Goal: Find contact information: Find contact information

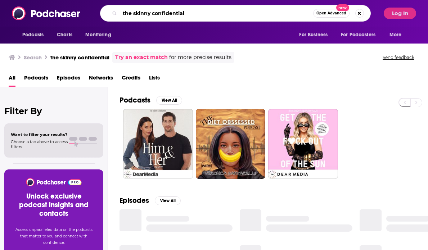
drag, startPoint x: 196, startPoint y: 15, endPoint x: 79, endPoint y: 14, distance: 116.6
click at [79, 14] on div "Podcasts Charts Monitoring the skinny confidential Open Advanced New For Busine…" at bounding box center [214, 13] width 428 height 27
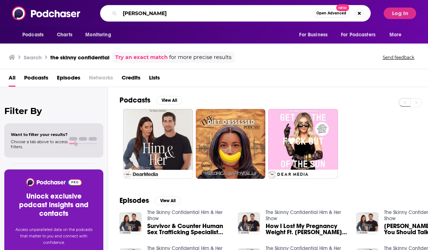
type input "[PERSON_NAME]"
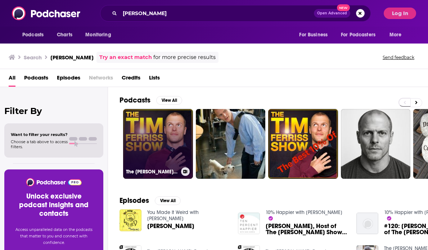
click at [144, 127] on link "The [PERSON_NAME] Show" at bounding box center [158, 144] width 70 height 70
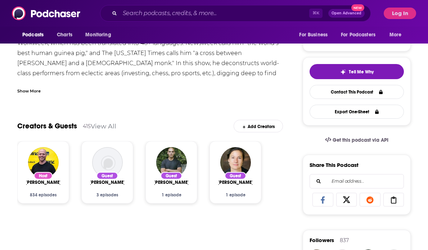
scroll to position [13, 0]
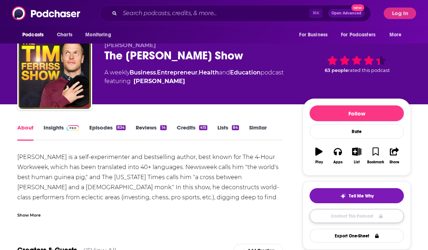
click at [346, 218] on link "Contact This Podcast" at bounding box center [357, 216] width 94 height 14
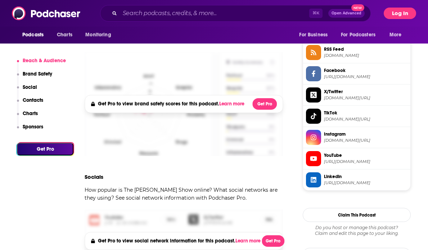
click at [398, 13] on button "Log In" at bounding box center [400, 14] width 32 height 12
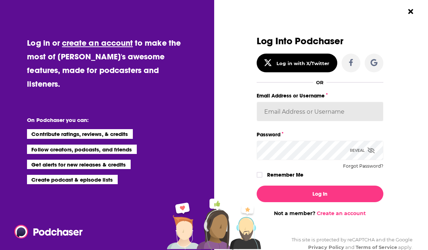
type input "AutumnKatie"
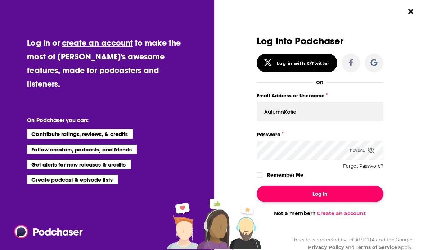
click at [322, 193] on button "Log In" at bounding box center [320, 194] width 127 height 17
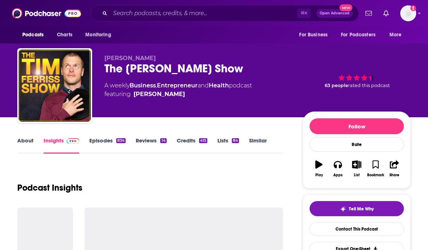
scroll to position [506, 0]
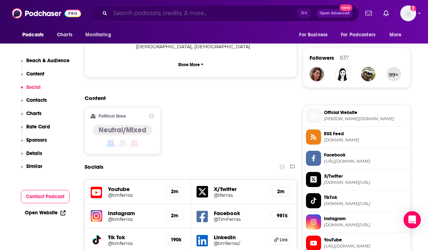
click at [144, 13] on input "Search podcasts, credits, & more..." at bounding box center [203, 14] width 187 height 12
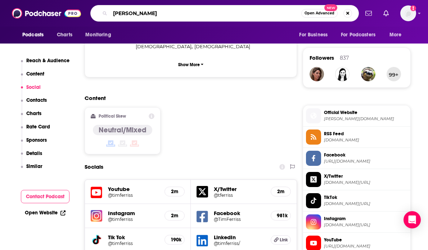
type input "[PERSON_NAME]"
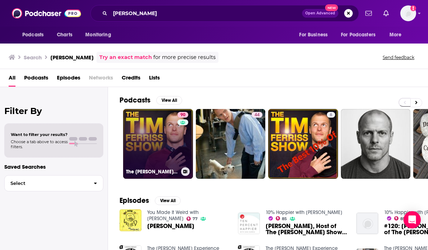
click at [157, 130] on link "90 The [PERSON_NAME] Show" at bounding box center [158, 144] width 70 height 70
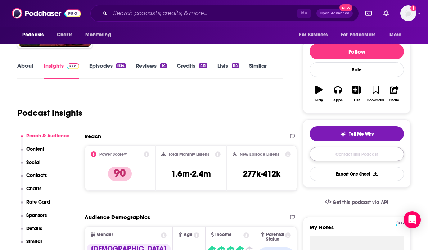
click at [325, 154] on link "Contact This Podcast" at bounding box center [357, 154] width 94 height 14
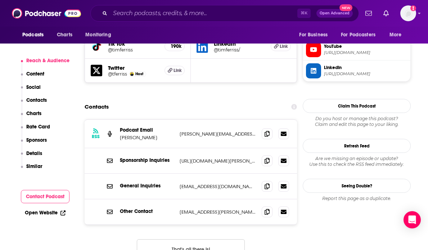
scroll to position [698, 0]
